Goal: Information Seeking & Learning: Learn about a topic

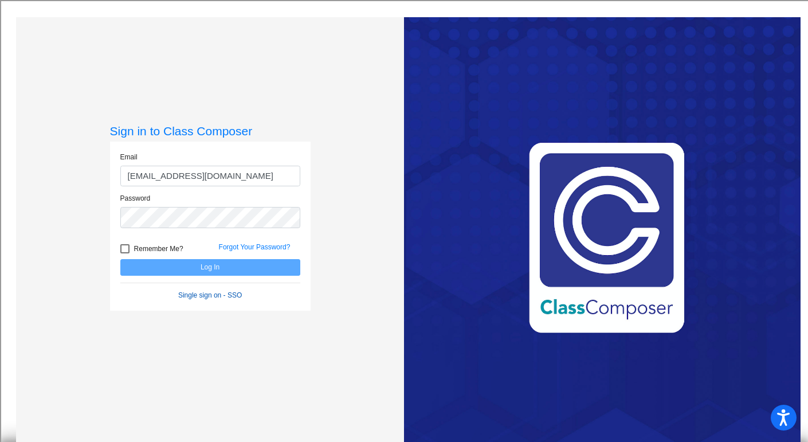
click at [237, 295] on link "Single sign on - SSO" at bounding box center [210, 295] width 64 height 8
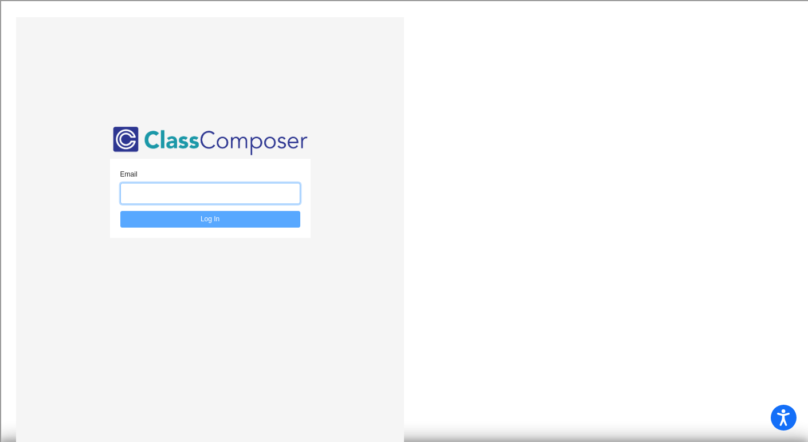
type input "bsbardella@bethlehemschools.org"
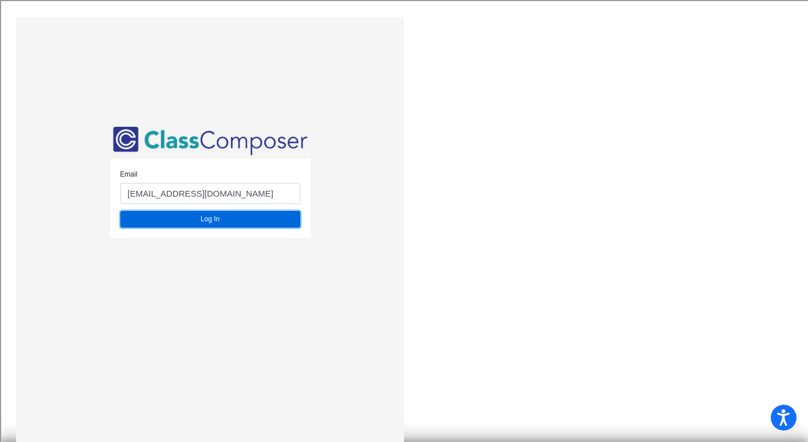
click at [218, 219] on button "Log In" at bounding box center [210, 219] width 180 height 17
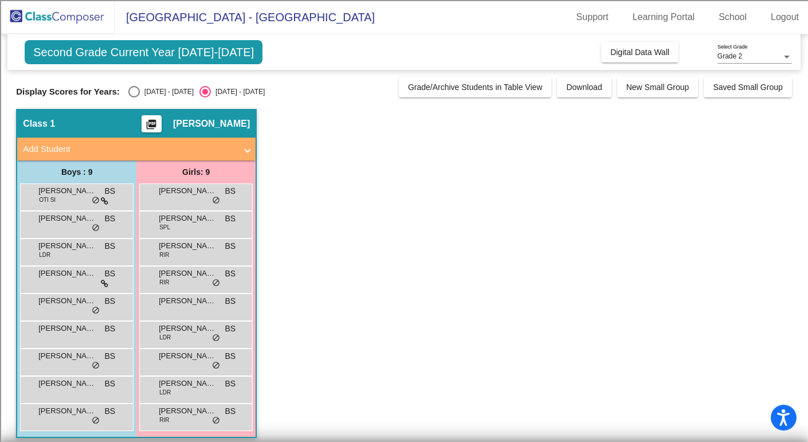
click at [128, 92] on div "Select an option" at bounding box center [133, 91] width 11 height 11
click at [134, 97] on input "[DATE] - [DATE]" at bounding box center [134, 97] width 1 height 1
radio input "true"
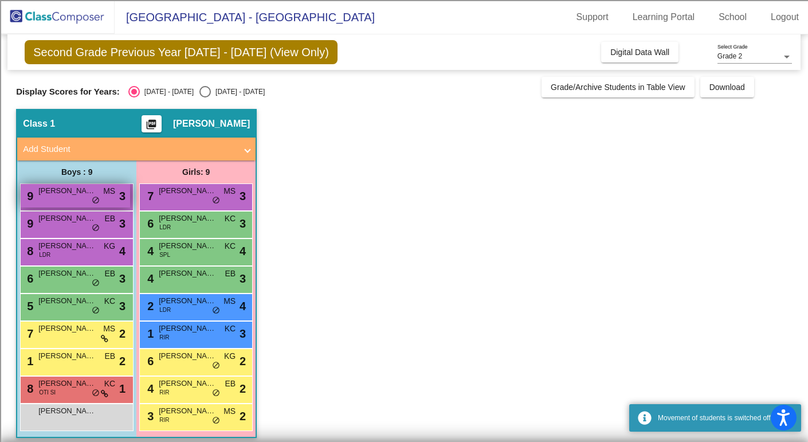
click at [73, 193] on span "[PERSON_NAME]" at bounding box center [66, 190] width 57 height 11
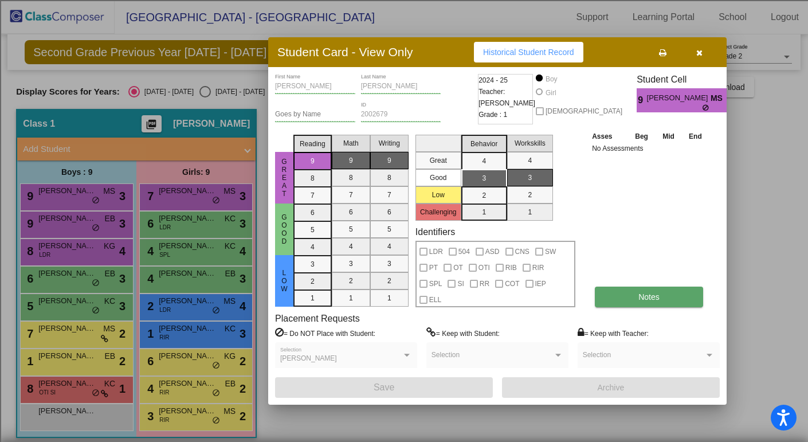
click at [663, 296] on button "Notes" at bounding box center [649, 297] width 108 height 21
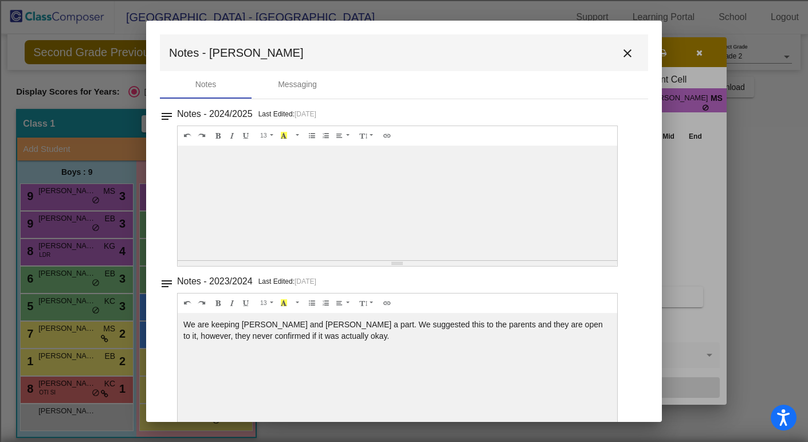
click at [624, 50] on mat-icon "close" at bounding box center [628, 53] width 14 height 14
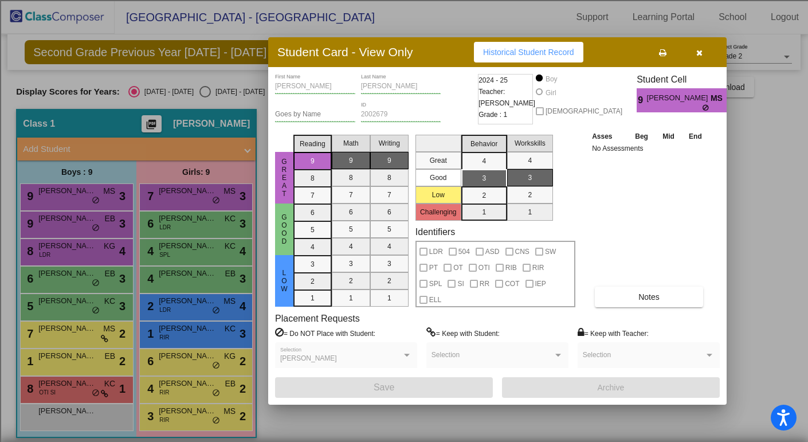
click at [703, 52] on button "button" at bounding box center [699, 52] width 37 height 21
